Goal: Task Accomplishment & Management: Complete application form

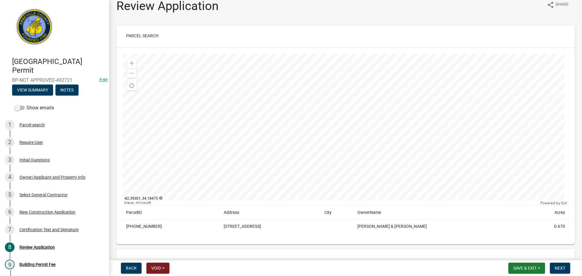
scroll to position [8, 0]
click at [347, 127] on div at bounding box center [345, 129] width 446 height 151
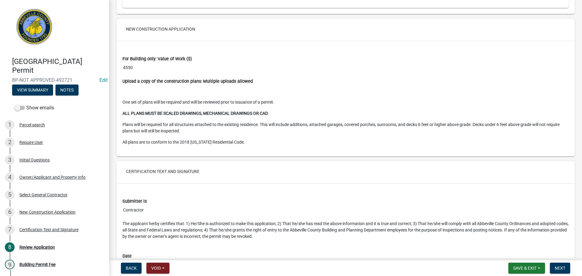
scroll to position [1220, 0]
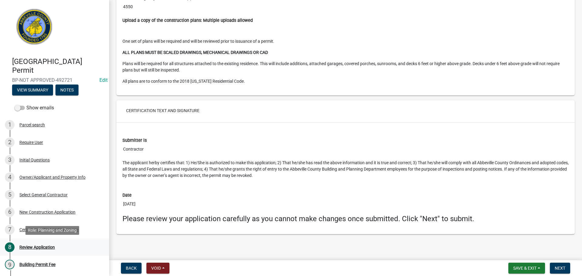
click at [42, 246] on div "Review Application" at bounding box center [36, 247] width 35 height 4
click at [561, 267] on span "Next" at bounding box center [559, 268] width 11 height 5
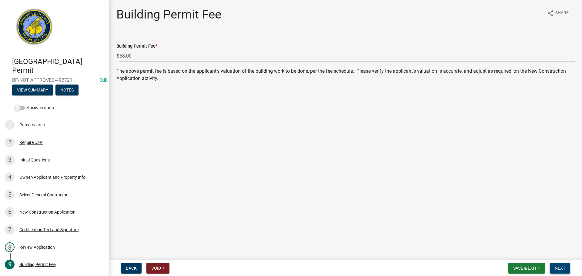
click at [562, 264] on button "Next" at bounding box center [559, 268] width 20 height 11
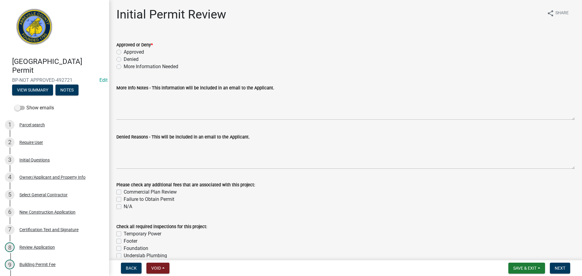
click at [124, 51] on label "Approved" at bounding box center [134, 51] width 20 height 7
click at [124, 51] on input "Approved" at bounding box center [126, 50] width 4 height 4
radio input "true"
click at [42, 248] on div "Review Application" at bounding box center [36, 247] width 35 height 4
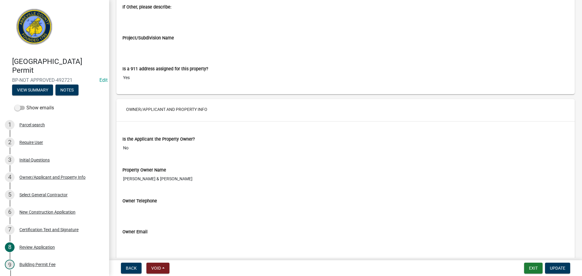
scroll to position [545, 0]
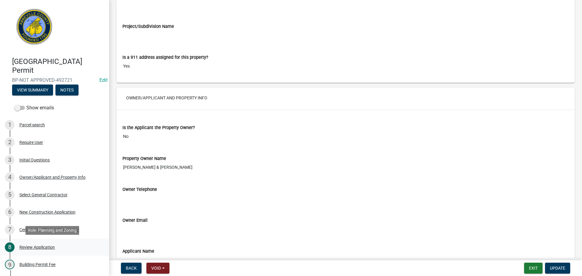
click at [35, 245] on div "Review Application" at bounding box center [36, 247] width 35 height 4
click at [555, 267] on span "Update" at bounding box center [556, 268] width 15 height 5
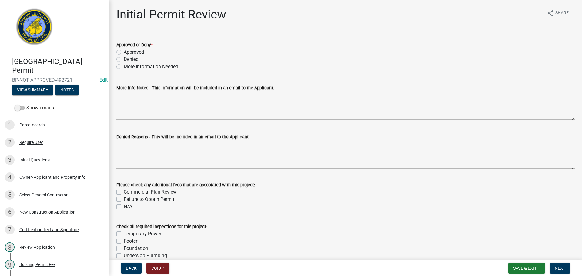
click at [124, 52] on label "Approved" at bounding box center [134, 51] width 20 height 7
click at [124, 52] on input "Approved" at bounding box center [126, 50] width 4 height 4
radio input "true"
click at [558, 268] on span "Next" at bounding box center [559, 268] width 11 height 5
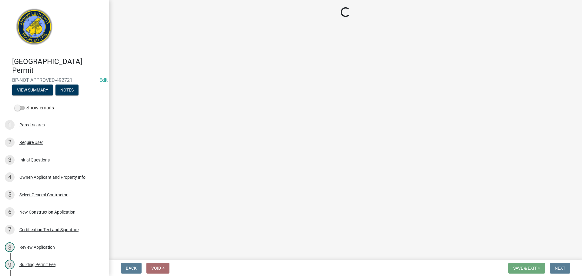
select select "3: 3"
